Goal: Information Seeking & Learning: Learn about a topic

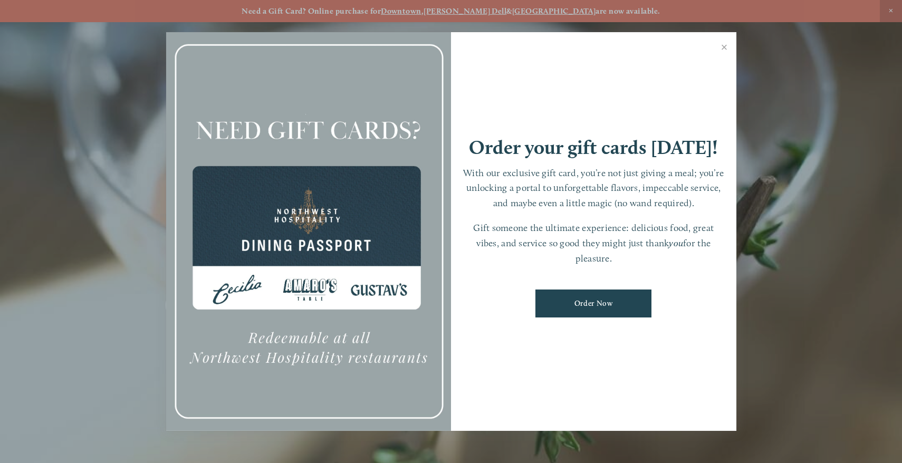
scroll to position [22, 0]
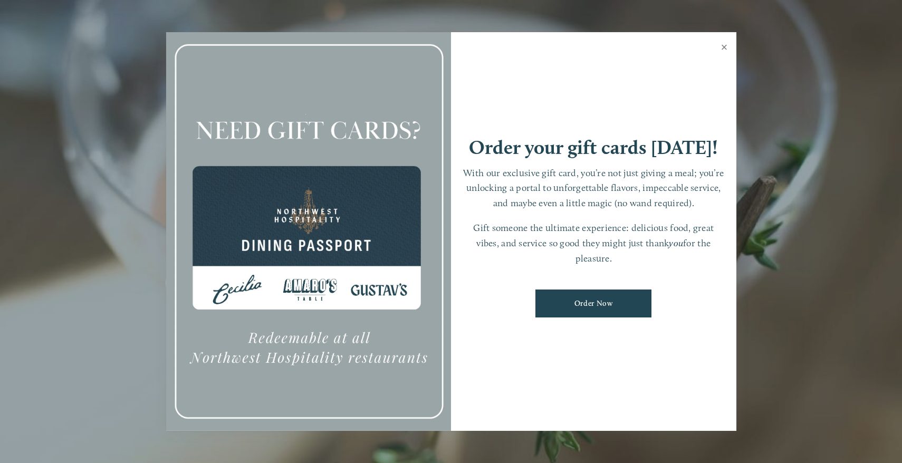
click at [723, 47] on link "Close" at bounding box center [724, 49] width 21 height 30
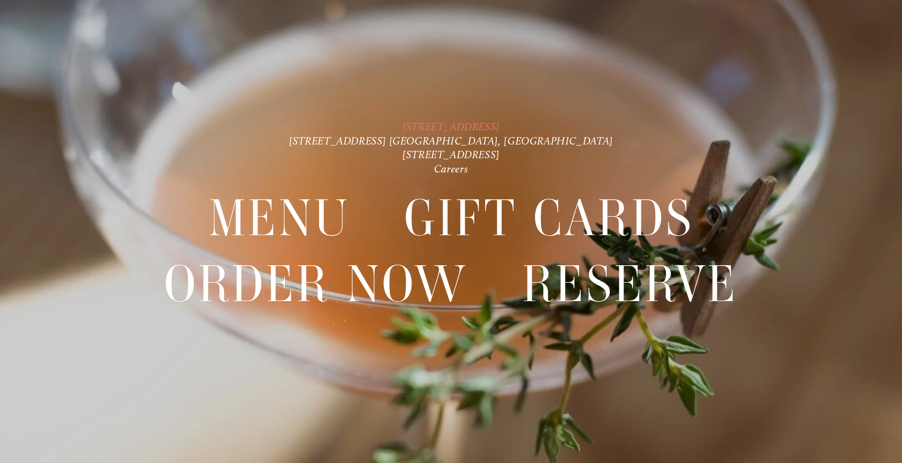
click at [421, 125] on link "[STREET_ADDRESS]" at bounding box center [450, 126] width 97 height 13
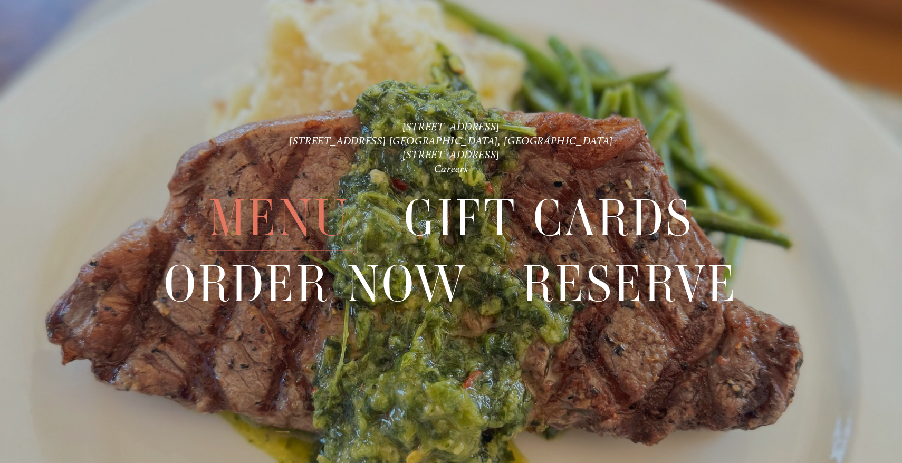
click at [316, 210] on span "Menu" at bounding box center [279, 217] width 141 height 65
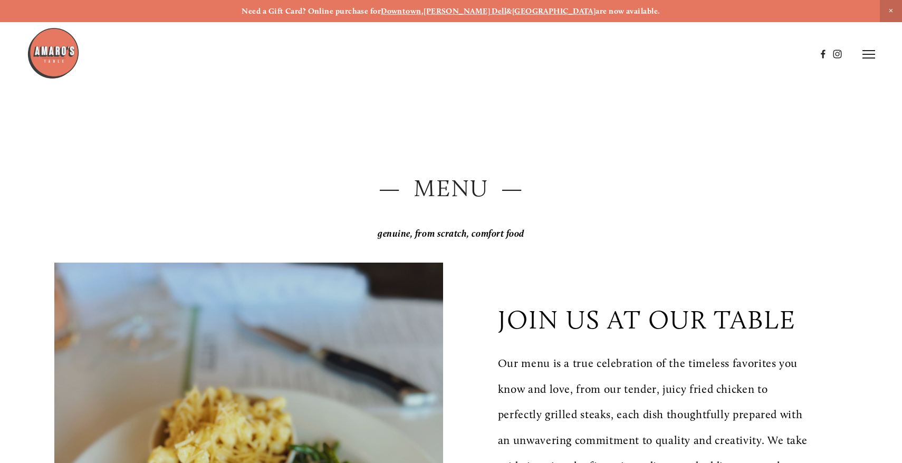
click at [421, 8] on strong "Downtown" at bounding box center [401, 10] width 41 height 9
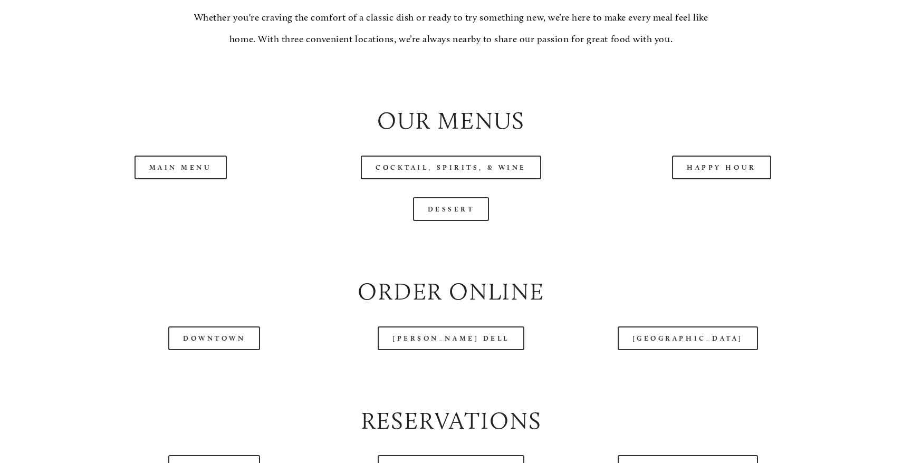
scroll to position [1110, 0]
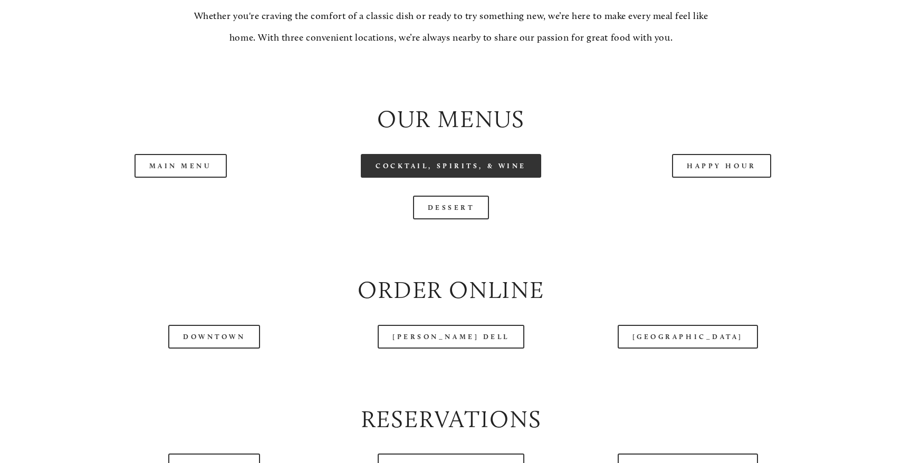
click at [439, 165] on link "Cocktail, Spirits, & Wine" at bounding box center [451, 166] width 180 height 24
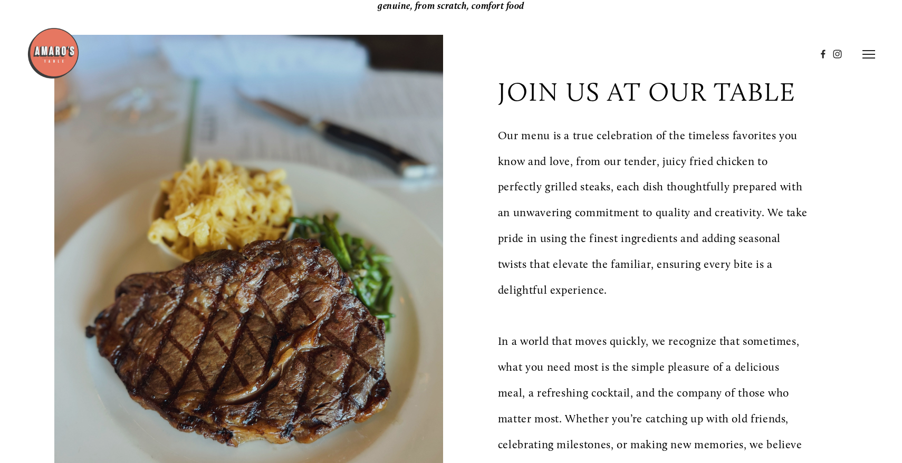
scroll to position [0, 0]
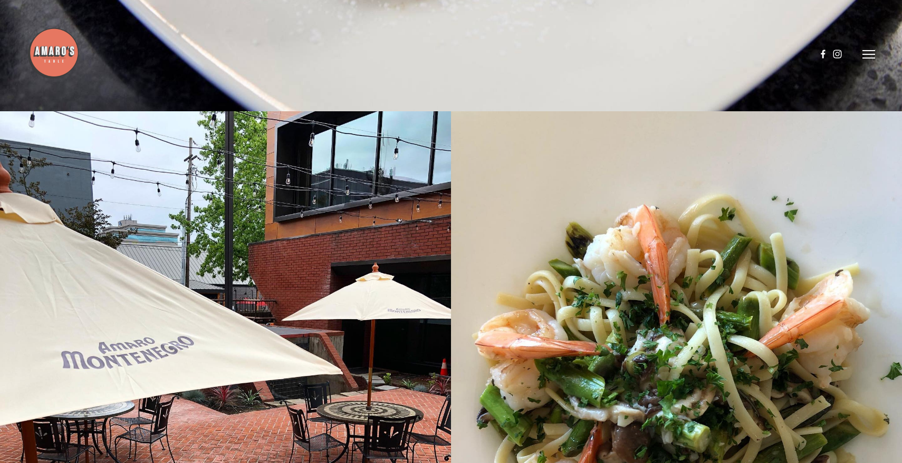
scroll to position [6715, 0]
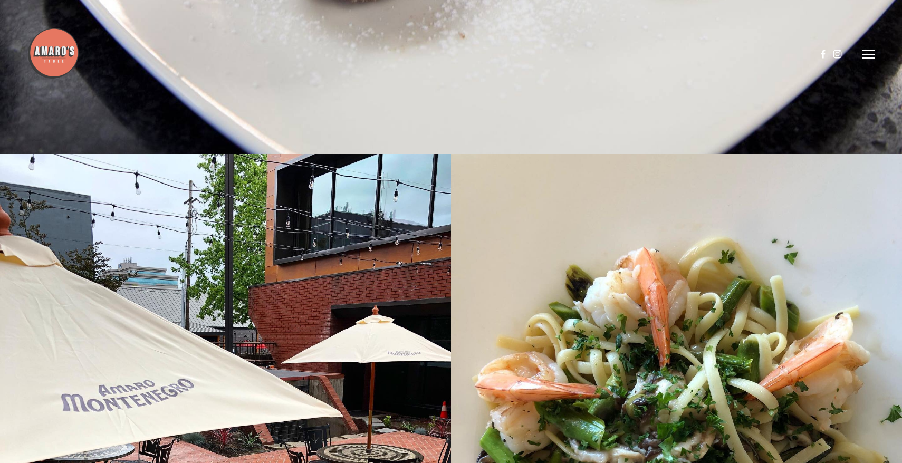
click at [871, 54] on icon at bounding box center [868, 54] width 13 height 9
click at [671, 54] on span "Menu" at bounding box center [663, 54] width 20 height 9
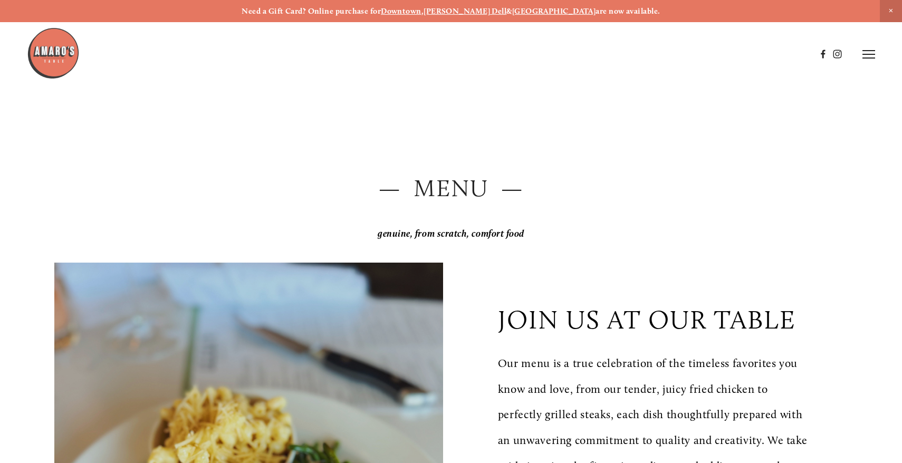
click at [421, 9] on strong "Downtown" at bounding box center [401, 10] width 41 height 9
click at [866, 59] on header "Menu Order Now Visit Gallery 0" at bounding box center [450, 54] width 847 height 109
